Goal: Task Accomplishment & Management: Use online tool/utility

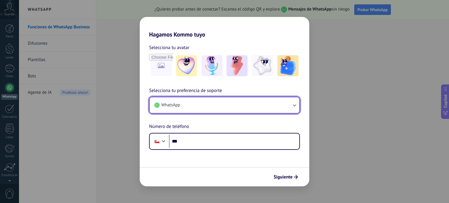
click at [193, 109] on button "WhatsApp" at bounding box center [225, 105] width 150 height 16
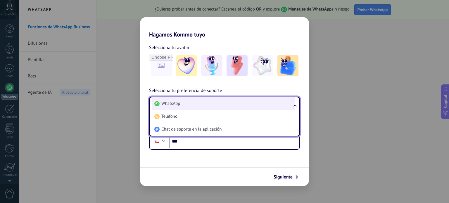
click at [194, 109] on li "WhatsApp" at bounding box center [223, 103] width 143 height 13
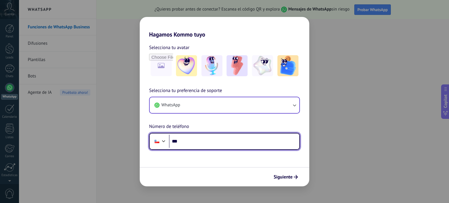
click at [210, 142] on input "***" at bounding box center [234, 141] width 130 height 13
type input "**********"
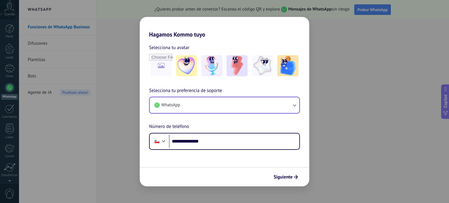
click at [281, 170] on div "Siguiente" at bounding box center [225, 176] width 170 height 19
click at [280, 176] on span "Siguiente" at bounding box center [283, 177] width 19 height 4
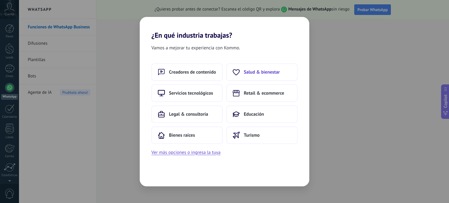
click at [253, 73] on span "Salud & bienestar" at bounding box center [262, 72] width 36 height 6
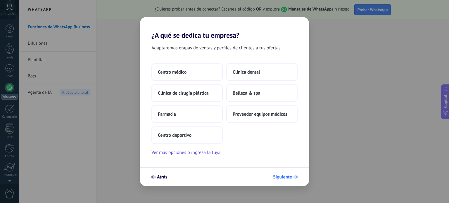
click at [275, 178] on span "Siguiente" at bounding box center [282, 177] width 19 height 4
click at [287, 176] on span "Siguiente" at bounding box center [282, 177] width 19 height 4
click at [185, 75] on button "Centro médico" at bounding box center [187, 72] width 71 height 18
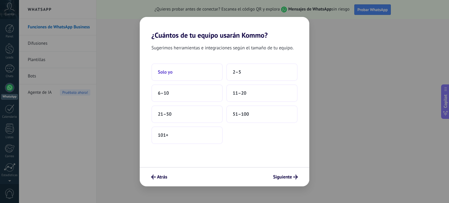
click at [162, 74] on span "Solo yo" at bounding box center [165, 72] width 15 height 6
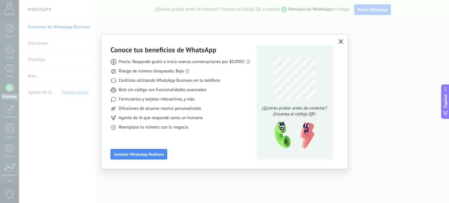
click at [341, 44] on icon "button" at bounding box center [341, 41] width 5 height 5
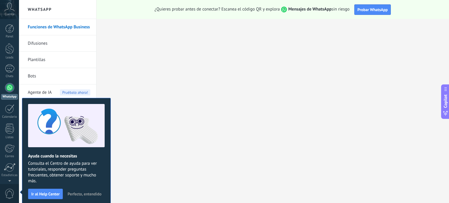
click at [52, 47] on link "Difusiones" at bounding box center [59, 43] width 63 height 16
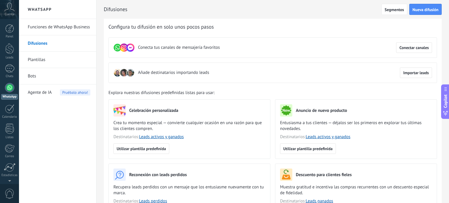
click at [173, 71] on span "Añade destinatarios importando leads" at bounding box center [173, 73] width 71 height 6
click at [403, 73] on span "Importar leads" at bounding box center [416, 73] width 26 height 4
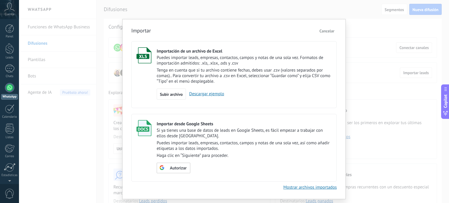
click at [332, 30] on span "Cancelar" at bounding box center [327, 30] width 15 height 5
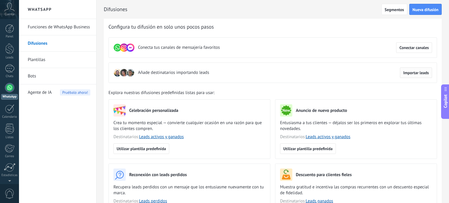
click at [413, 73] on span "Importar leads" at bounding box center [416, 73] width 26 height 4
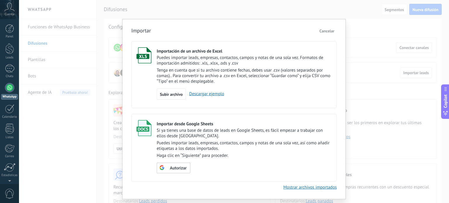
click at [330, 32] on span "Cancelar" at bounding box center [327, 30] width 15 height 5
